Goal: Information Seeking & Learning: Learn about a topic

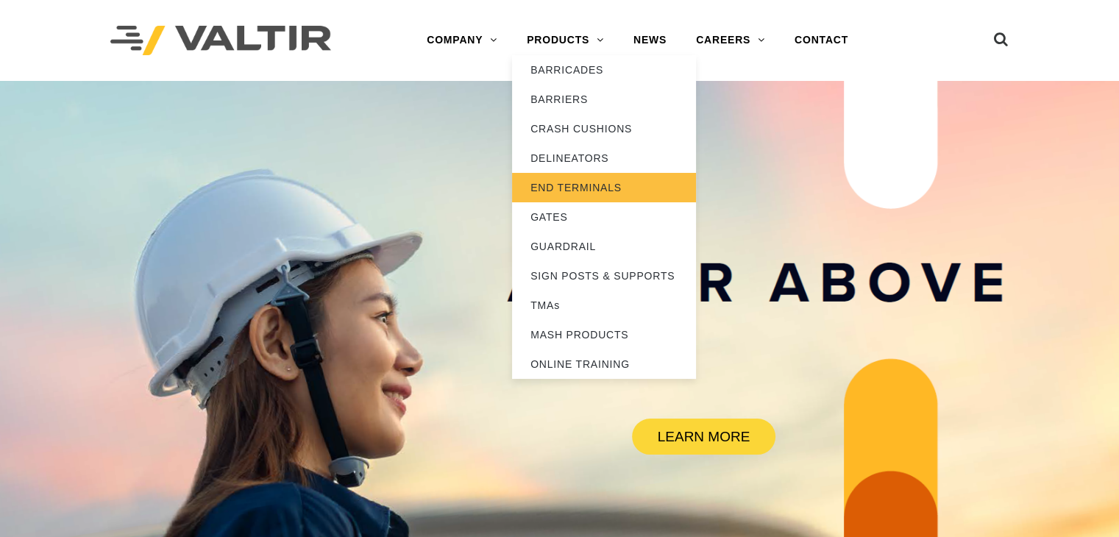
click at [624, 185] on link "END TERMINALS" at bounding box center [604, 187] width 184 height 29
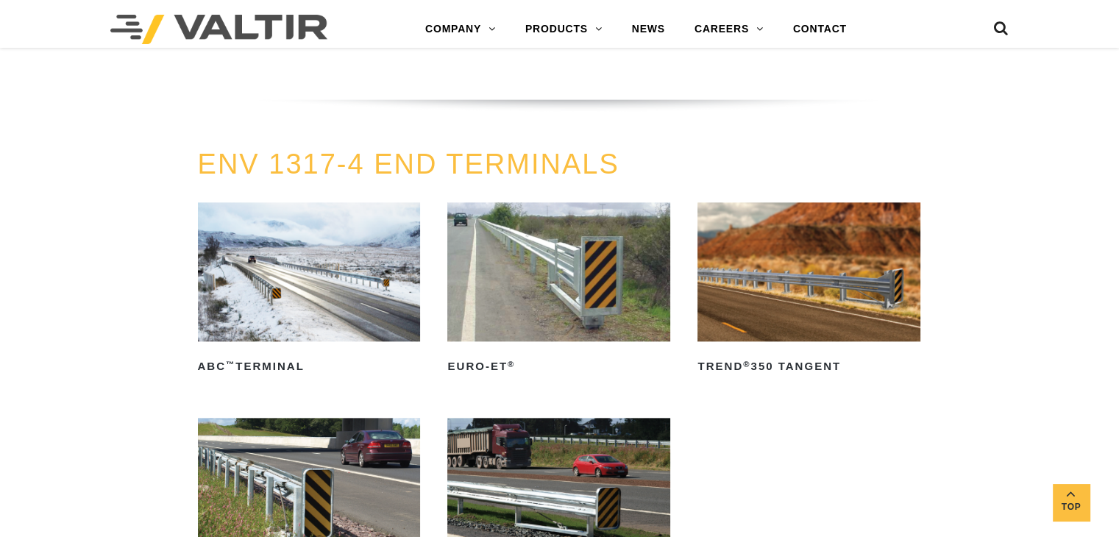
scroll to position [1625, 0]
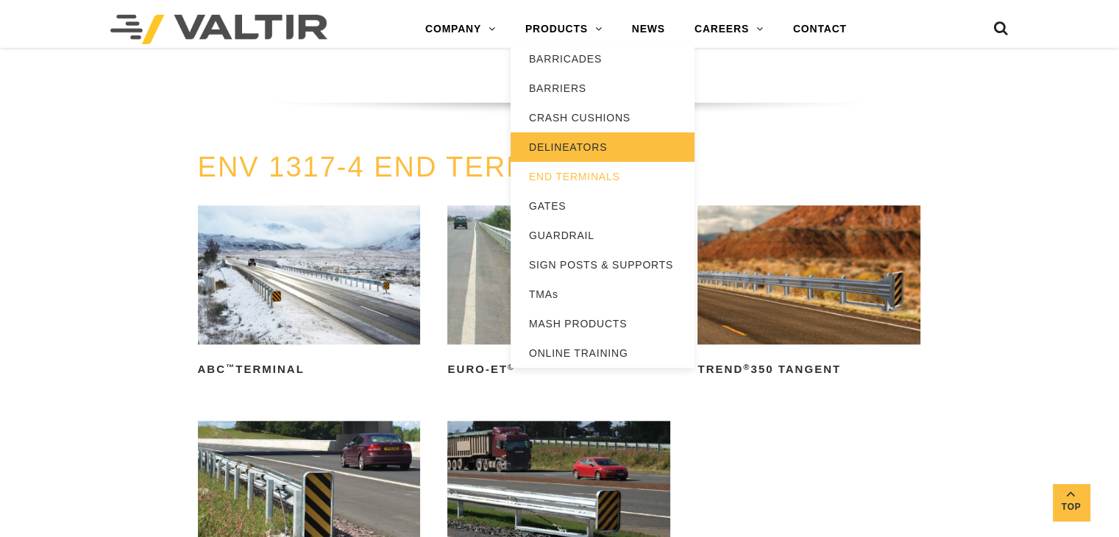
click at [578, 146] on link "DELINEATORS" at bounding box center [603, 146] width 184 height 29
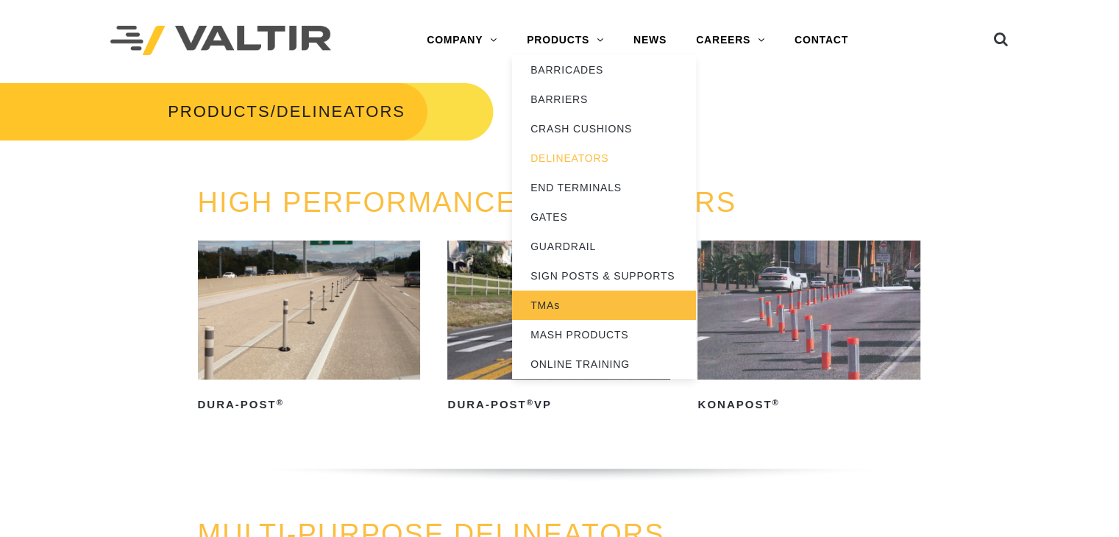
click at [604, 304] on link "TMAs" at bounding box center [604, 305] width 184 height 29
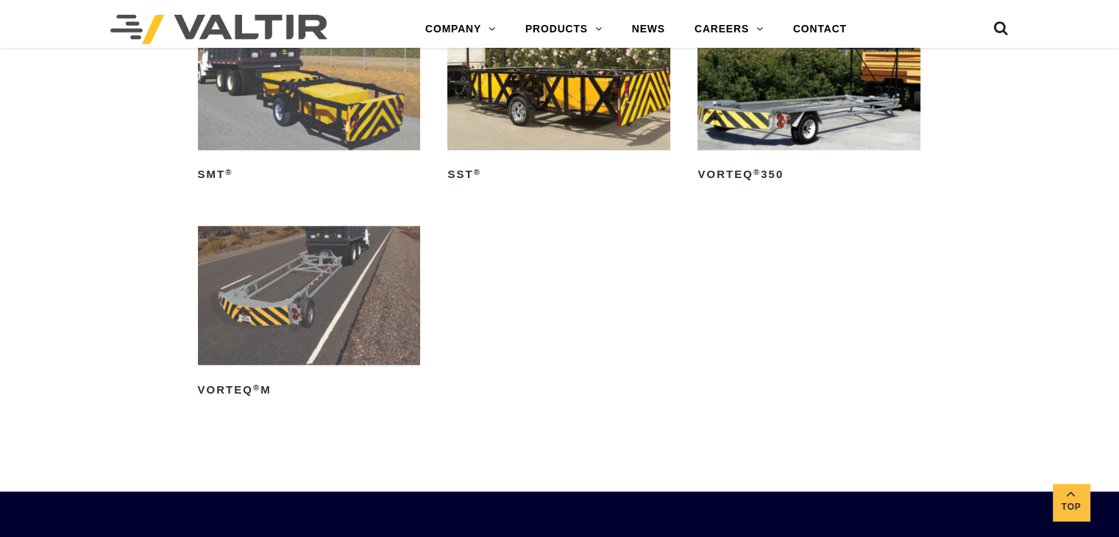
scroll to position [1553, 0]
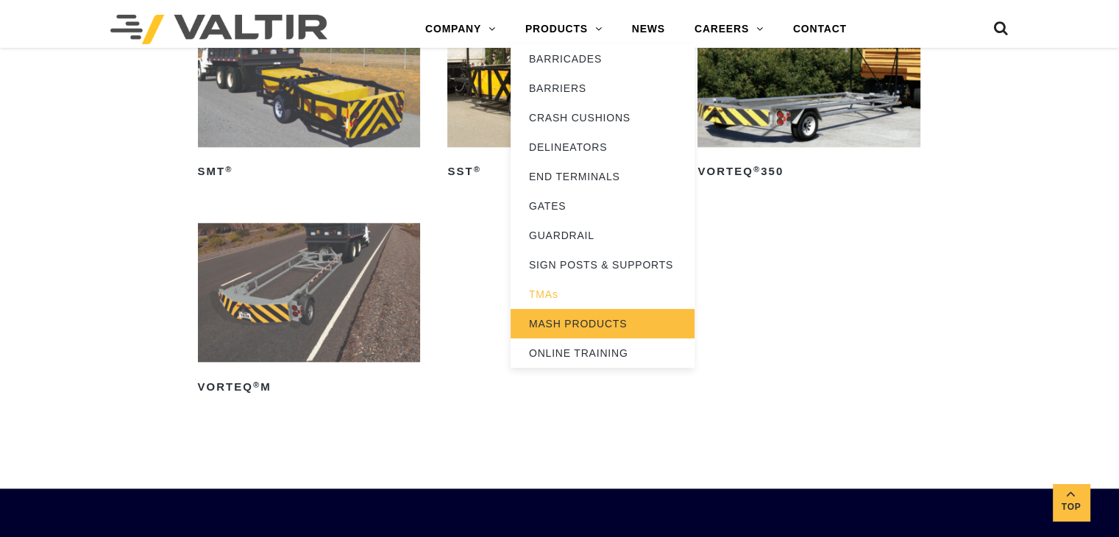
click at [590, 311] on link "MASH PRODUCTS" at bounding box center [603, 323] width 184 height 29
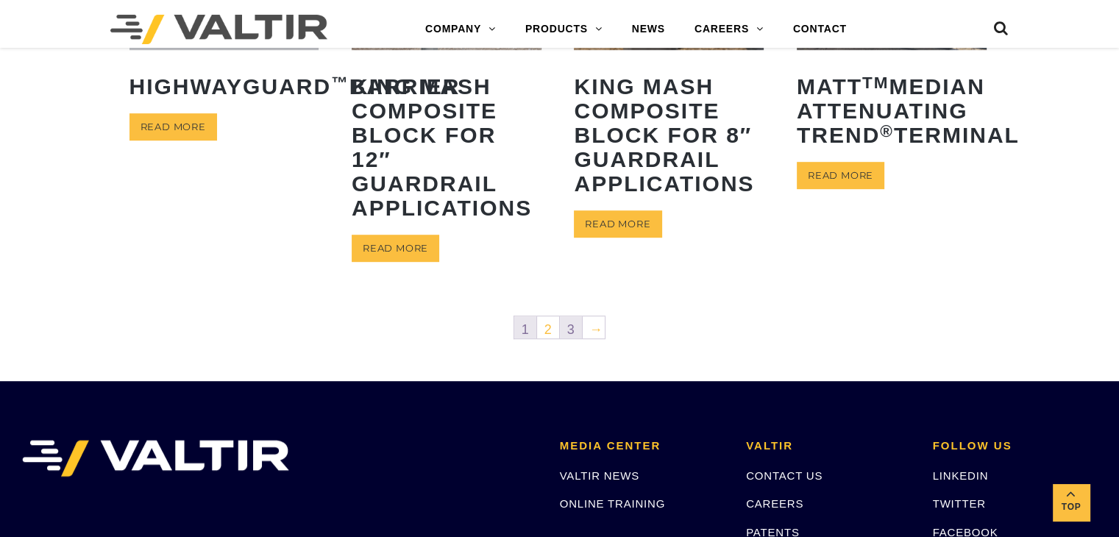
scroll to position [824, 0]
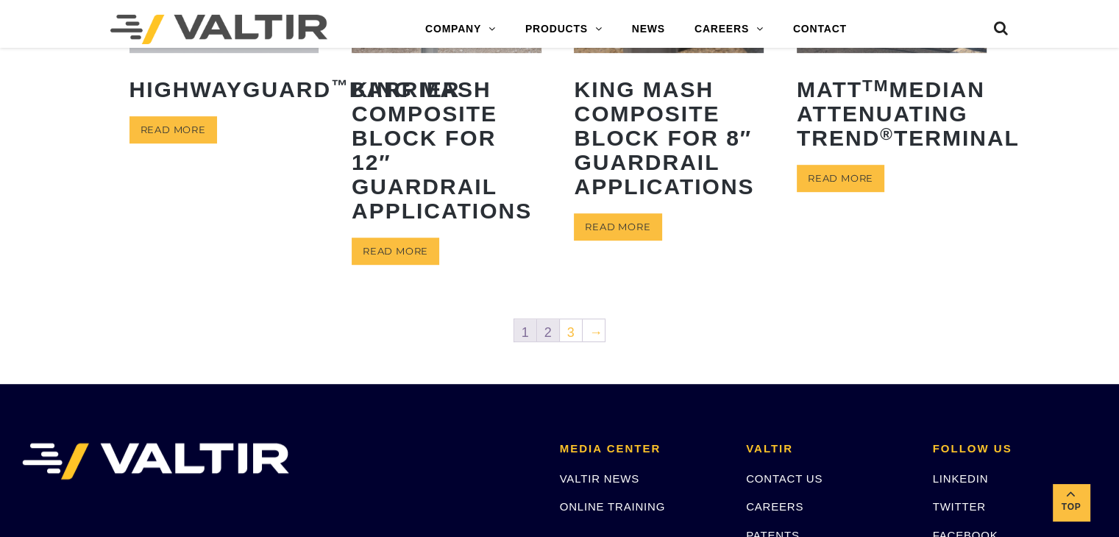
click at [553, 336] on link "2" at bounding box center [548, 330] width 22 height 22
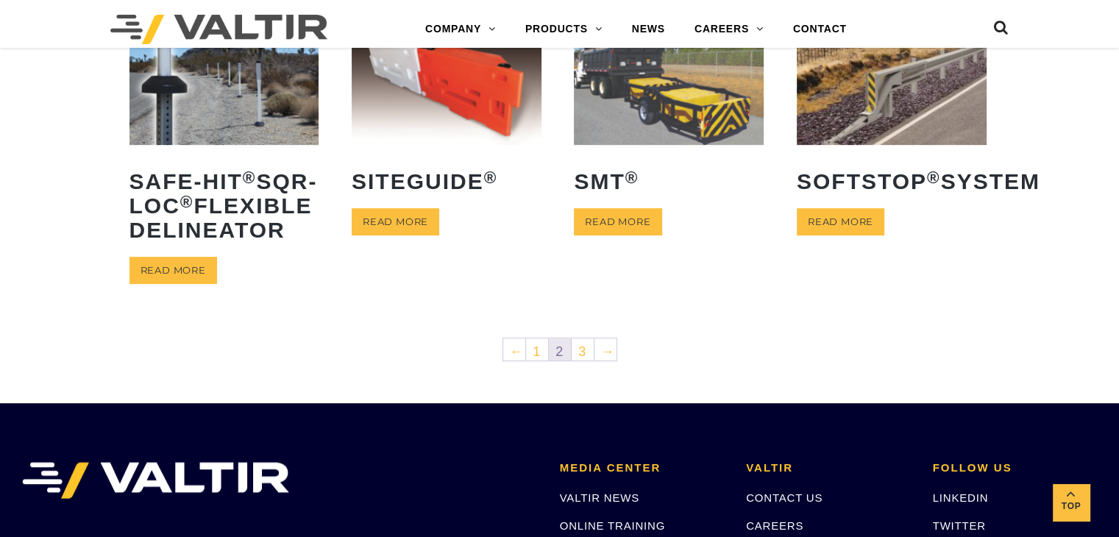
scroll to position [701, 0]
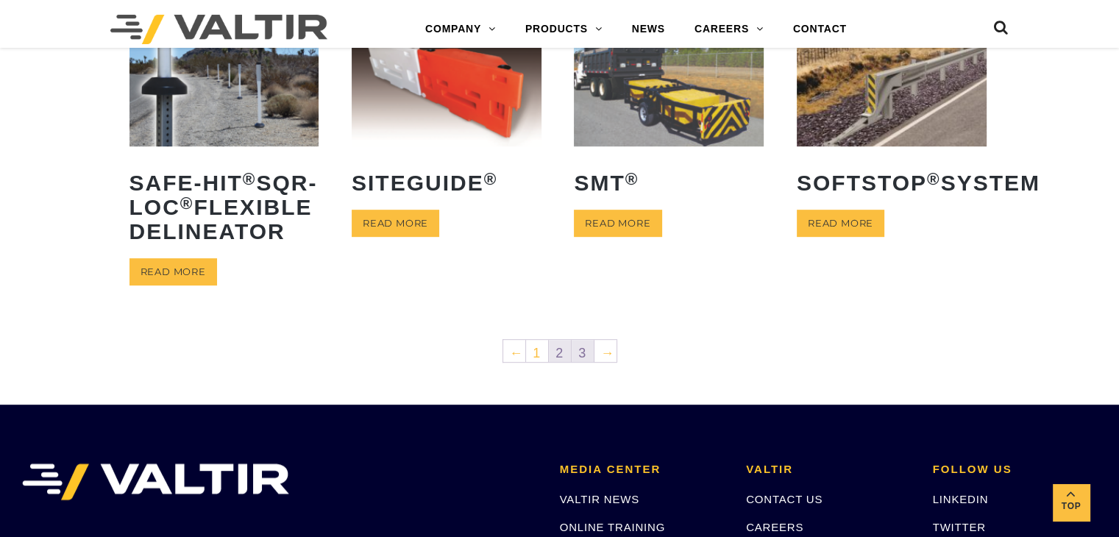
click at [587, 362] on link "3" at bounding box center [583, 351] width 22 height 22
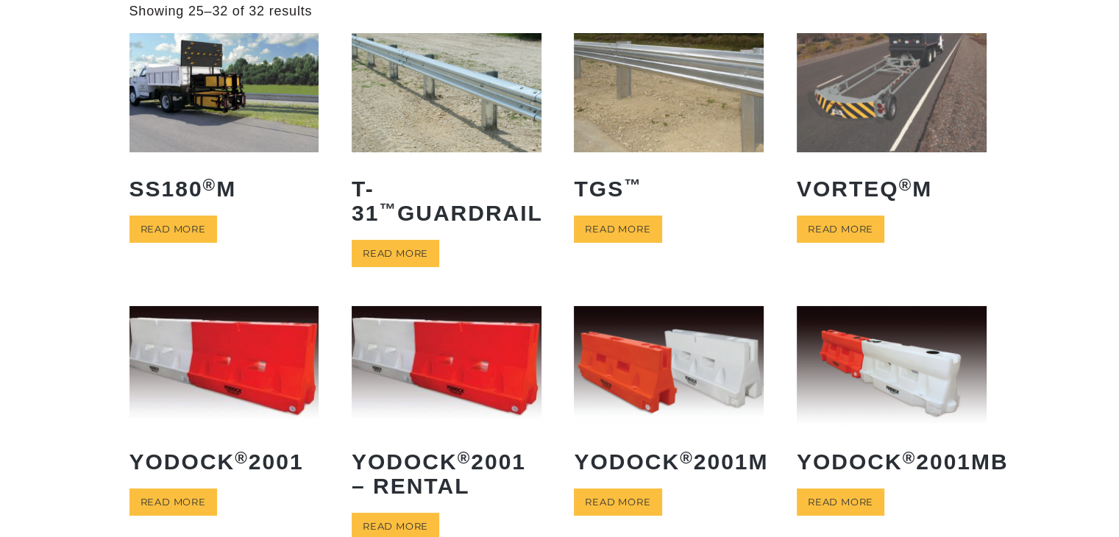
scroll to position [99, 0]
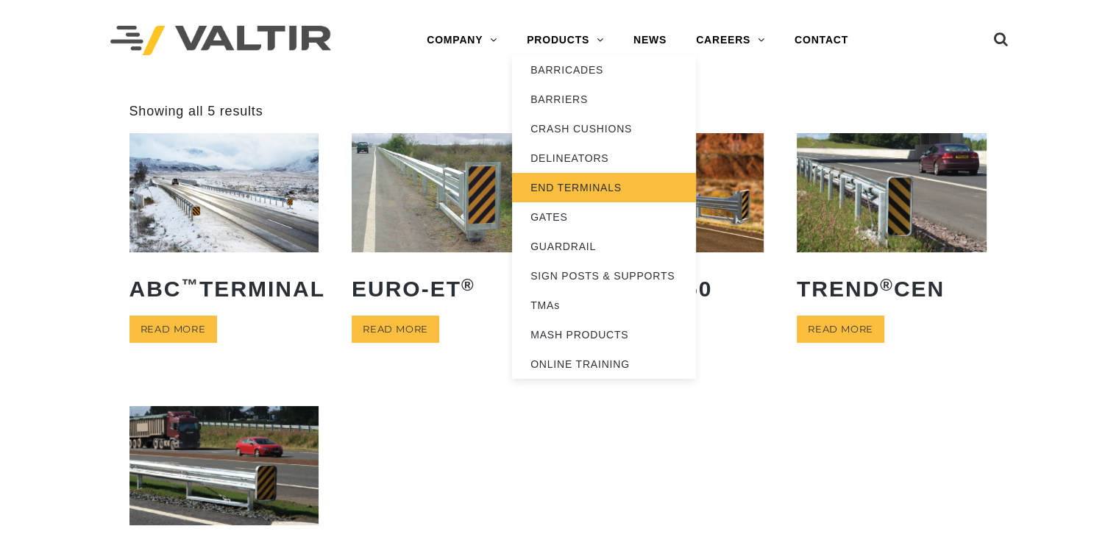
click at [612, 189] on link "END TERMINALS" at bounding box center [604, 187] width 184 height 29
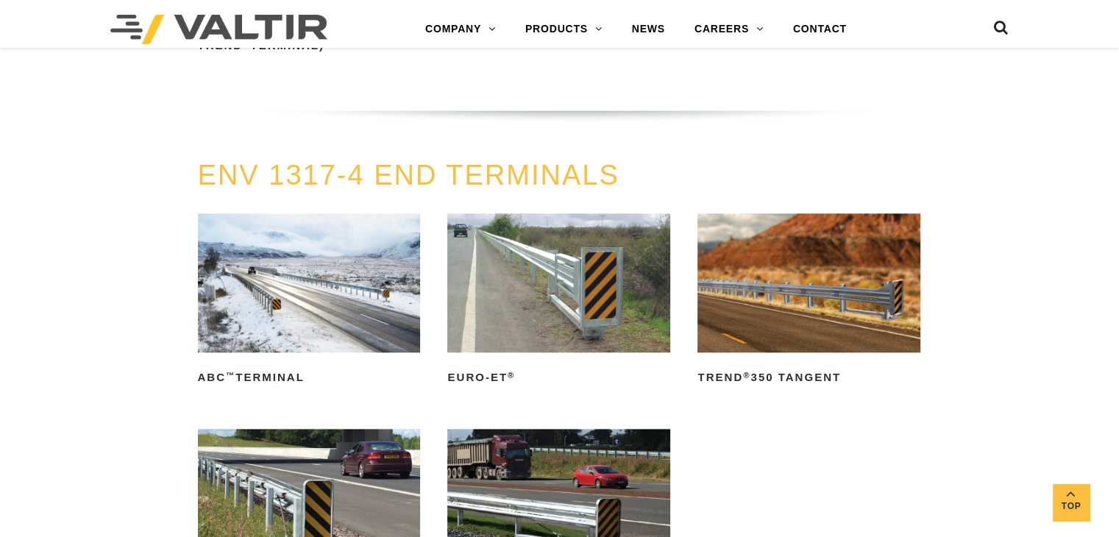
scroll to position [1617, 0]
click at [759, 230] on img at bounding box center [809, 282] width 223 height 139
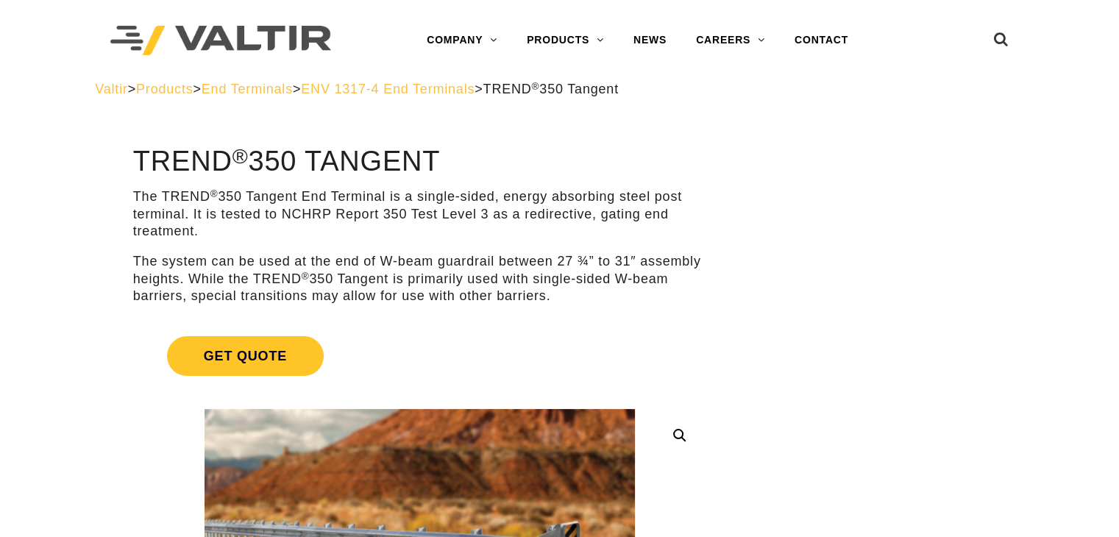
drag, startPoint x: 574, startPoint y: 294, endPoint x: 130, endPoint y: 201, distance: 454.2
copy div "The TREND ® 350 Tangent End Terminal is a single-sided, energy absorbing steel …"
